Goal: Task Accomplishment & Management: Use online tool/utility

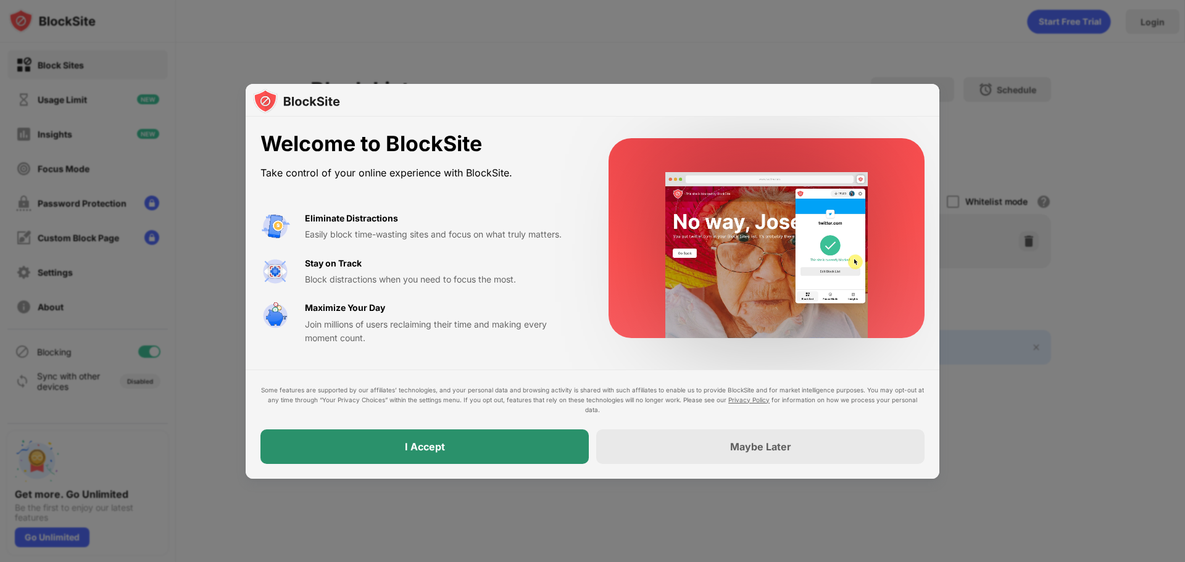
click at [527, 449] on div "I Accept" at bounding box center [425, 447] width 328 height 35
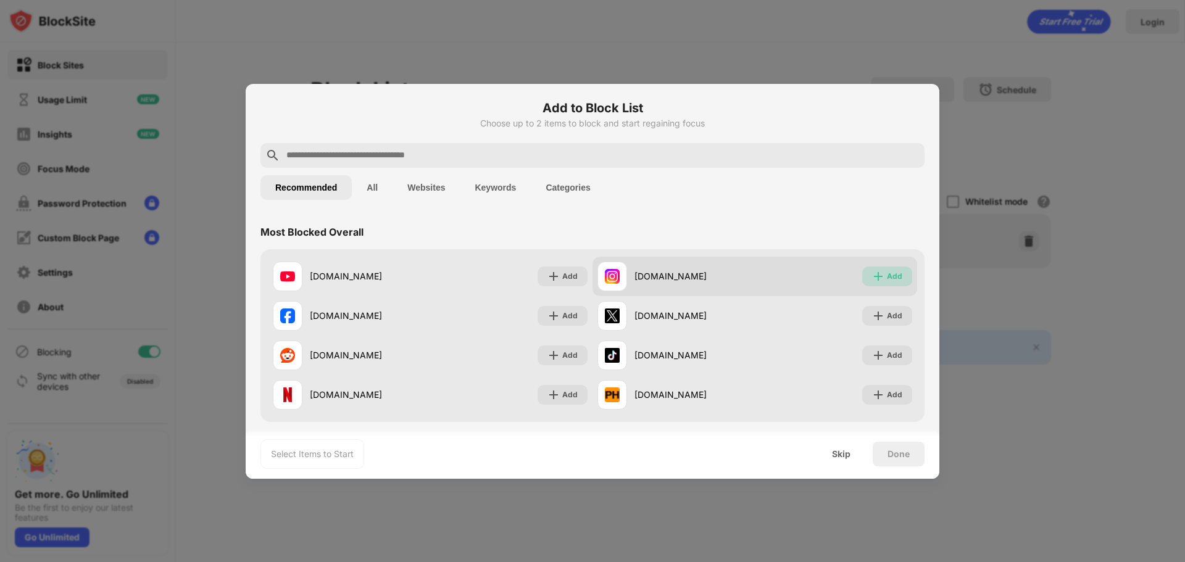
click at [874, 277] on img at bounding box center [878, 276] width 12 height 12
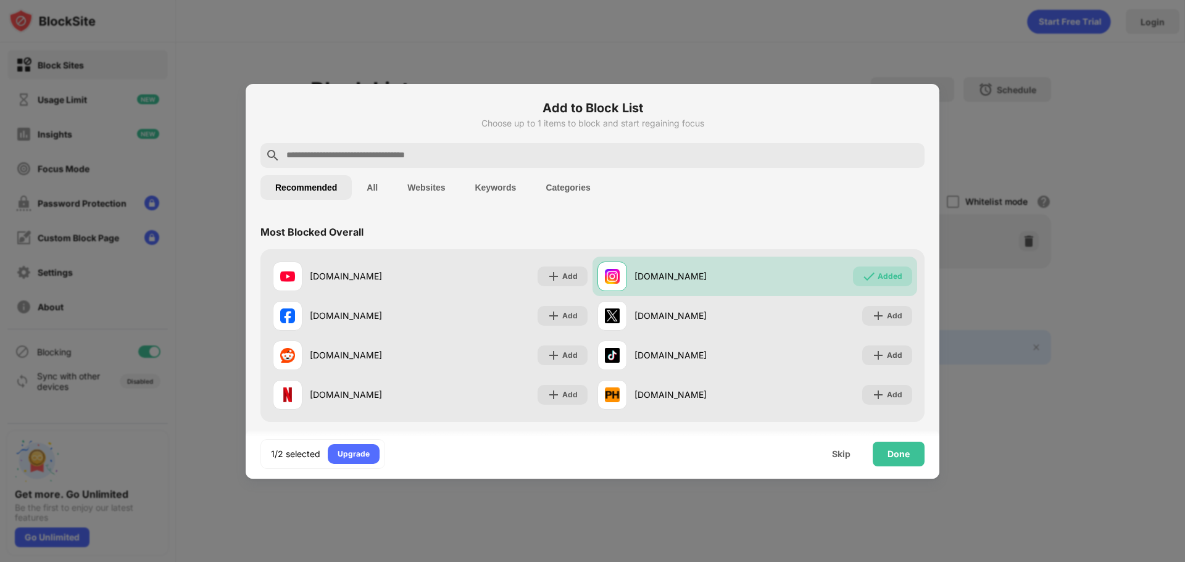
scroll to position [247, 0]
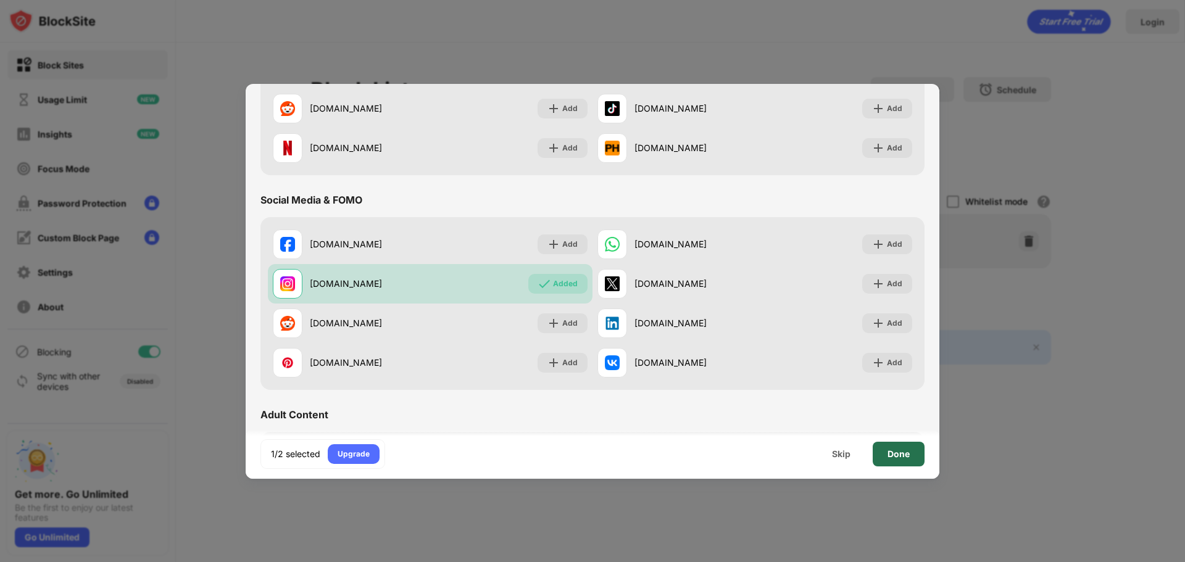
click at [885, 461] on div "Done" at bounding box center [899, 454] width 52 height 25
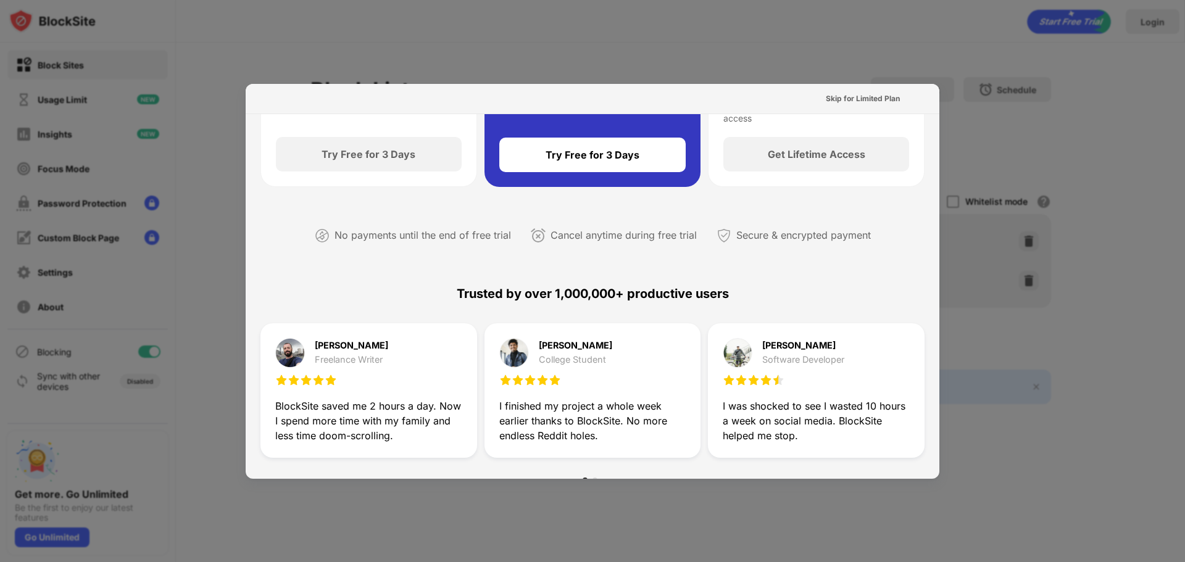
scroll to position [0, 0]
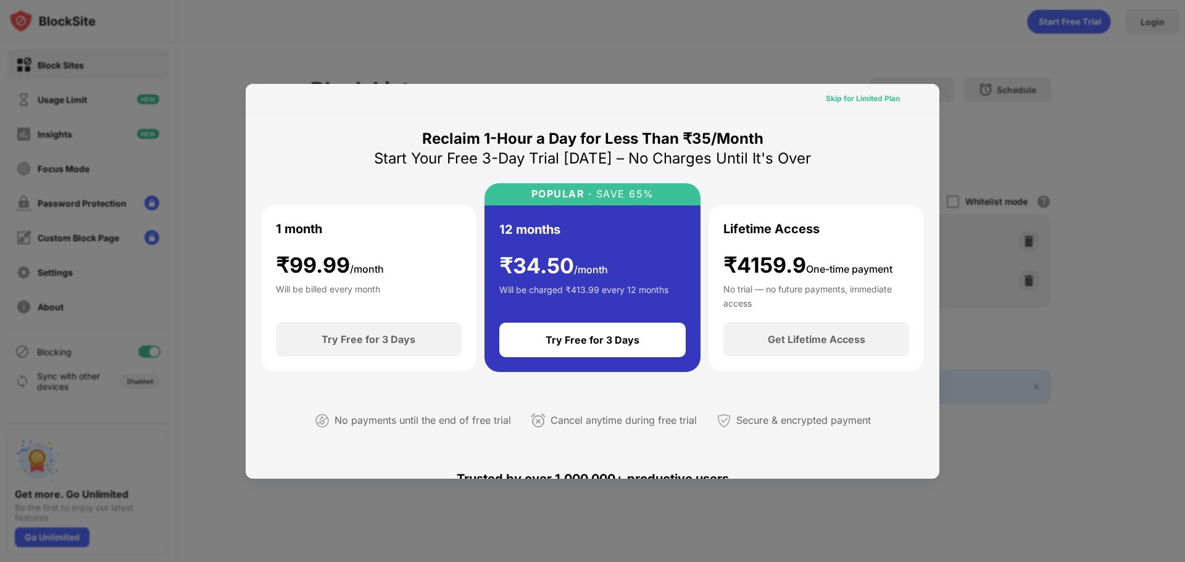
click at [871, 96] on div "Skip for Limited Plan" at bounding box center [863, 99] width 74 height 12
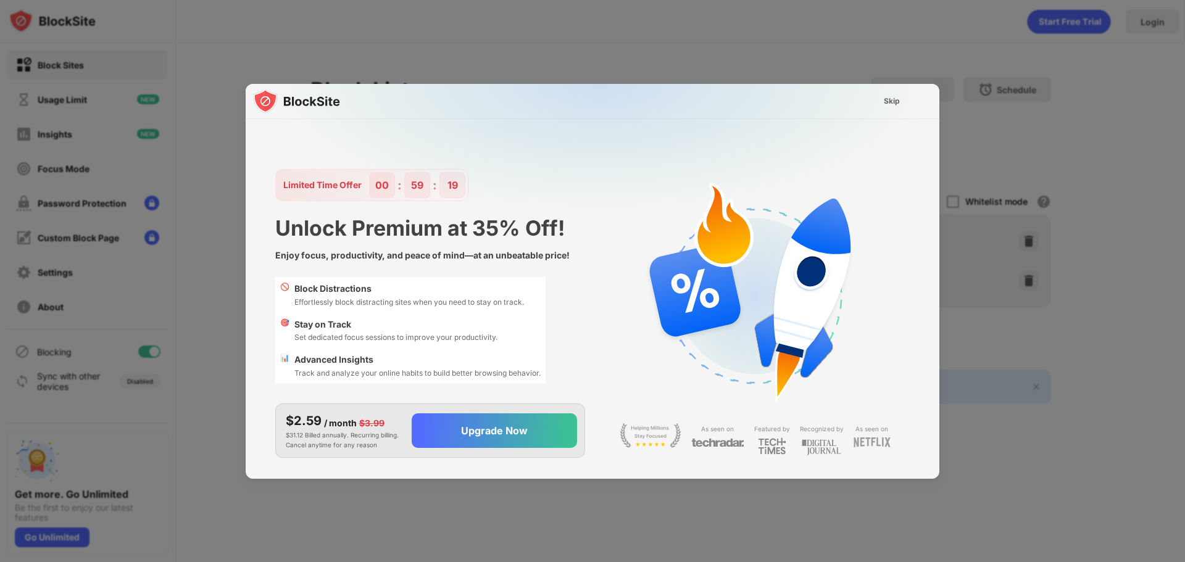
scroll to position [30, 0]
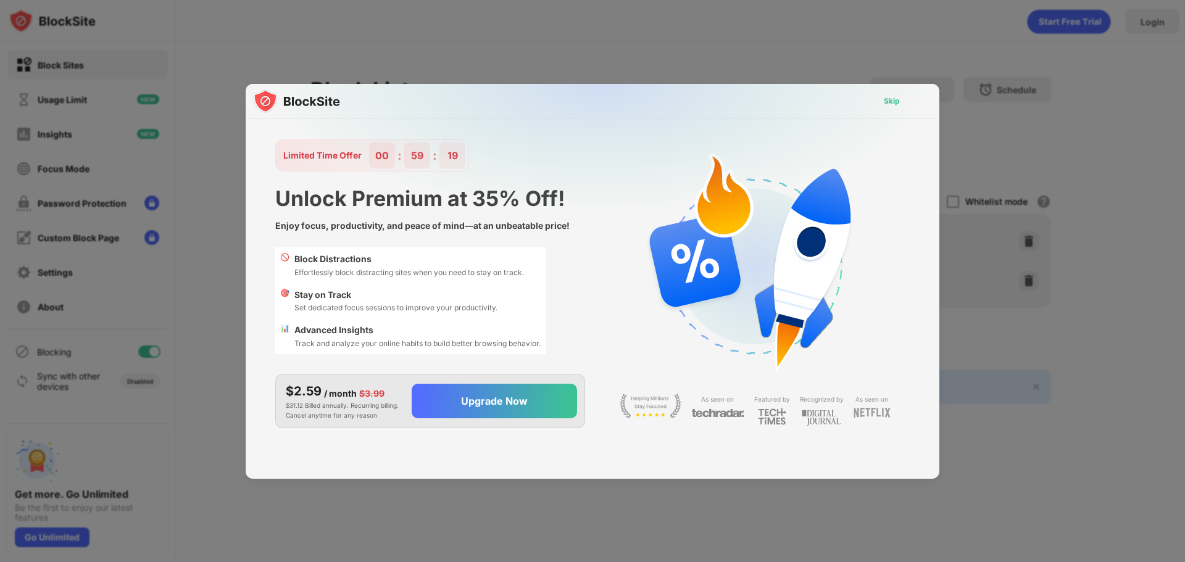
click at [885, 100] on div "Skip" at bounding box center [892, 101] width 16 height 12
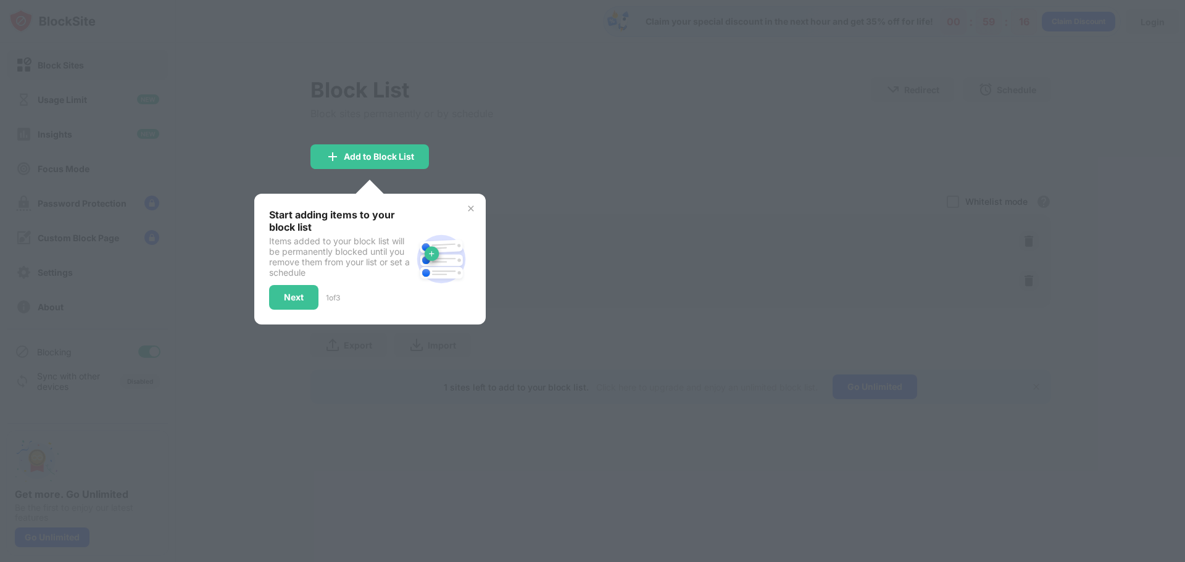
click at [475, 212] on div "Start adding items to your block list Items added to your block list will be pe…" at bounding box center [370, 259] width 232 height 131
click at [473, 213] on img at bounding box center [471, 209] width 10 height 10
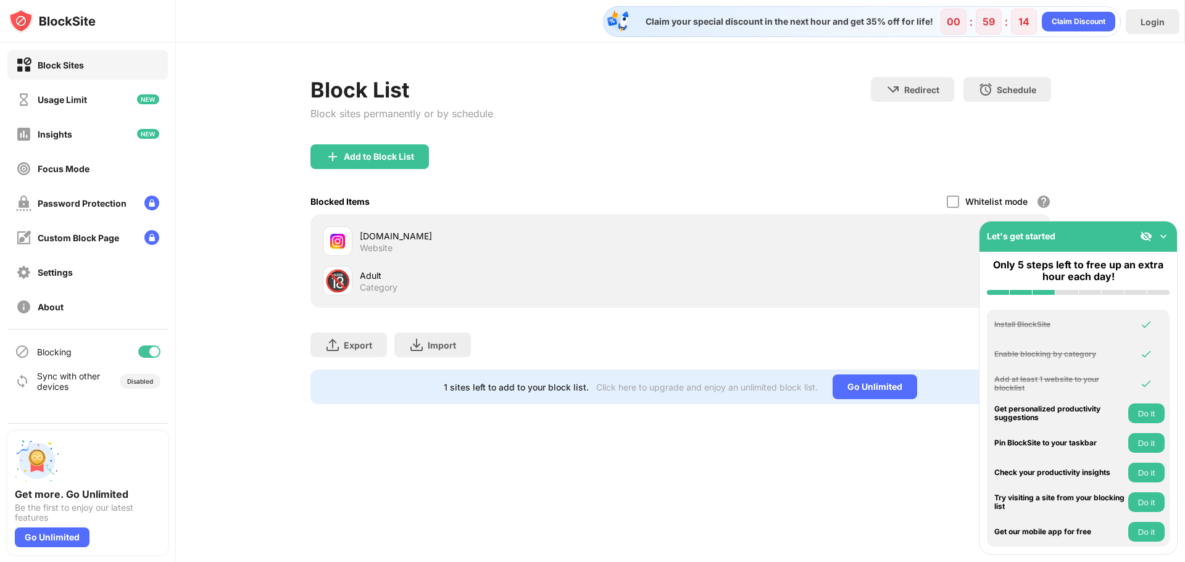
click at [340, 280] on div "🔞" at bounding box center [338, 281] width 26 height 25
drag, startPoint x: 383, startPoint y: 272, endPoint x: 433, endPoint y: 275, distance: 50.7
click at [371, 289] on div "Adult Category" at bounding box center [520, 281] width 321 height 24
click at [1164, 246] on div "Let's get started" at bounding box center [1079, 237] width 198 height 30
click at [1022, 153] on div "Add to Block List" at bounding box center [681, 166] width 741 height 44
